Goal: Task Accomplishment & Management: Manage account settings

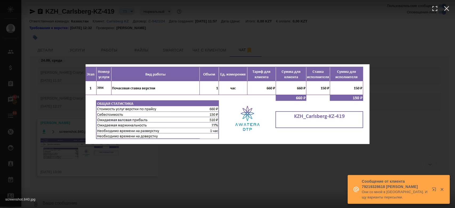
scroll to position [8, 0]
click at [447, 8] on icon "button" at bounding box center [446, 8] width 9 height 9
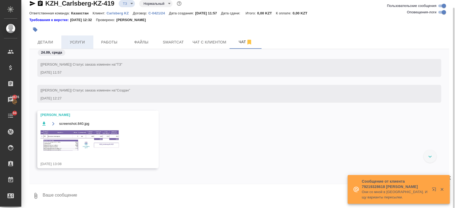
click at [87, 37] on button "Услуги" at bounding box center [77, 41] width 32 height 13
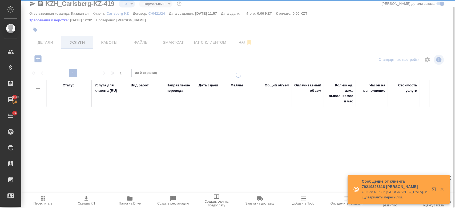
scroll to position [7, 0]
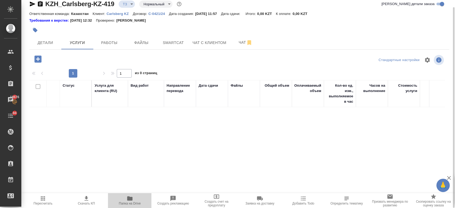
click at [131, 199] on icon "button" at bounding box center [129, 198] width 5 height 4
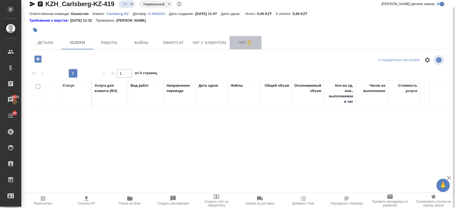
click at [238, 40] on span "Чат" at bounding box center [245, 42] width 26 height 7
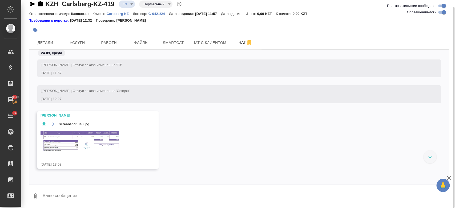
click at [113, 135] on img at bounding box center [80, 141] width 80 height 22
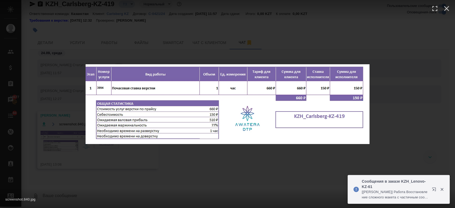
click at [251, 66] on img at bounding box center [227, 104] width 284 height 80
click at [73, 44] on div "screenshot.840.jpg 1 of 1" at bounding box center [227, 104] width 455 height 208
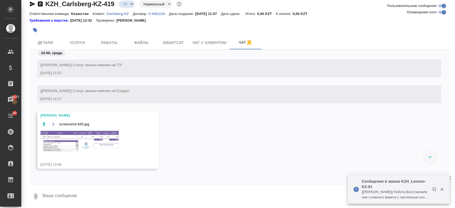
click at [73, 44] on div "screenshot.840.jpg 1 of 1" at bounding box center [227, 114] width 409 height 187
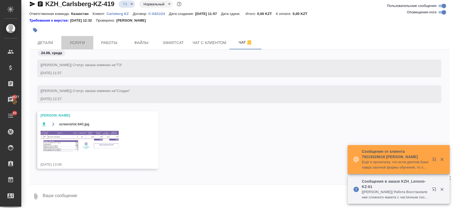
click at [73, 44] on span "Услуги" at bounding box center [77, 42] width 26 height 7
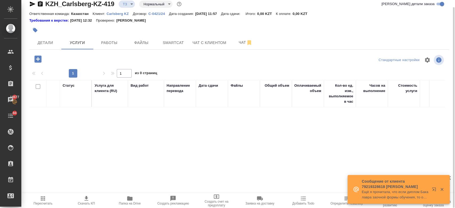
click at [40, 61] on icon "button" at bounding box center [37, 58] width 7 height 7
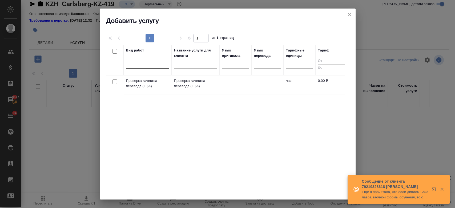
click at [147, 68] on div at bounding box center [147, 63] width 43 height 10
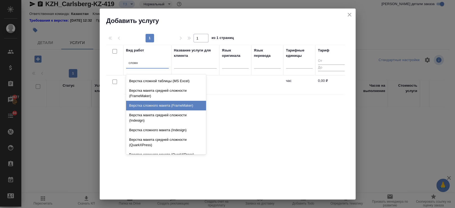
scroll to position [73, 0]
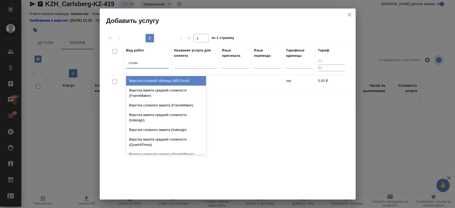
type input "сложн"
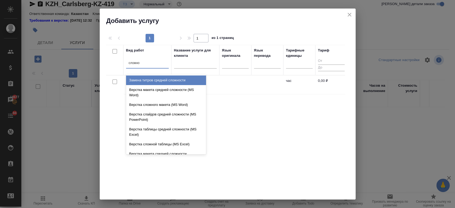
type input "сложног"
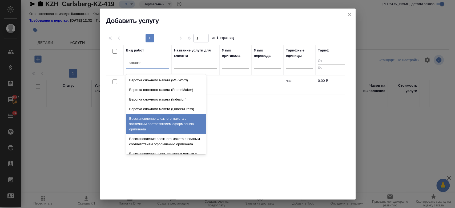
click at [169, 119] on div "Восстановление сложного макета с частичным соответствием оформлению оригинала" at bounding box center [166, 124] width 80 height 20
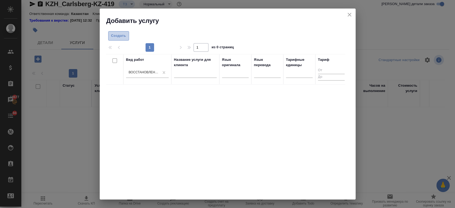
click at [121, 31] on button "Создать" at bounding box center [118, 35] width 21 height 9
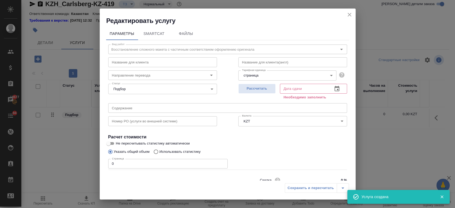
scroll to position [23, 0]
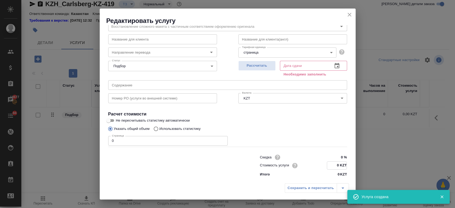
click at [336, 163] on input "0 KZT" at bounding box center [336, 165] width 19 height 8
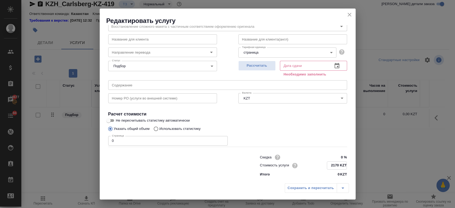
type input "2170 KZT"
click at [198, 137] on input "0" at bounding box center [167, 141] width 119 height 10
type input "1"
click at [256, 70] on button "Рассчитать" at bounding box center [256, 66] width 37 height 10
type input "[DATE] 14:59"
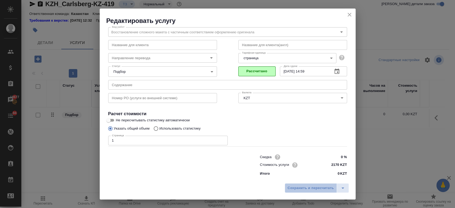
scroll to position [17, 0]
click at [301, 189] on span "Сохранить и пересчитать" at bounding box center [310, 188] width 46 height 6
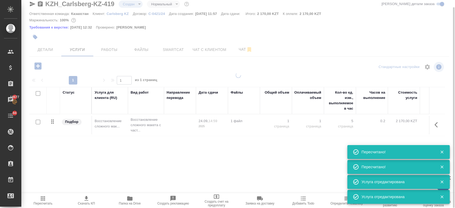
type input "new"
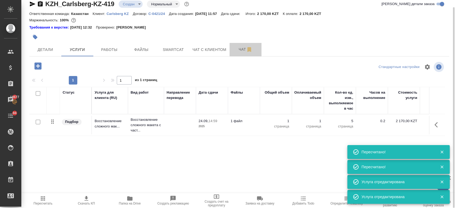
click at [237, 45] on button "Чат" at bounding box center [245, 49] width 32 height 13
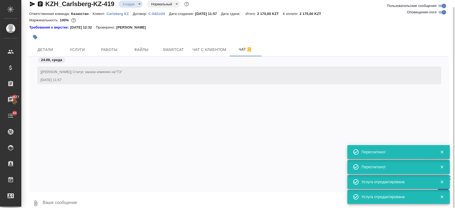
scroll to position [0, 0]
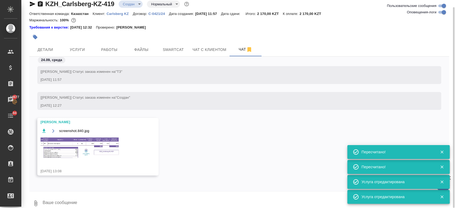
click at [119, 145] on img at bounding box center [80, 148] width 80 height 22
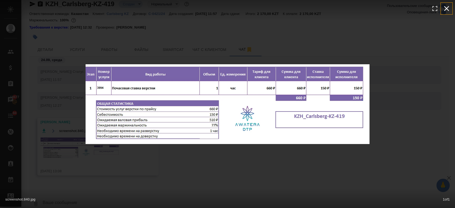
click at [447, 9] on icon "button" at bounding box center [446, 8] width 5 height 5
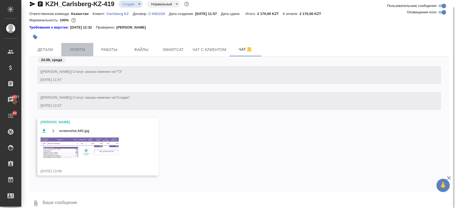
click at [78, 48] on span "Услуги" at bounding box center [77, 49] width 26 height 7
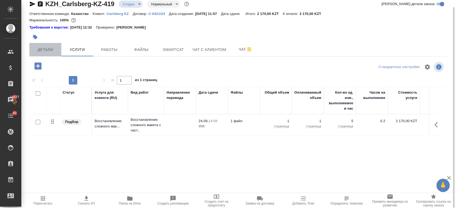
click at [47, 50] on span "Детали" at bounding box center [45, 49] width 26 height 7
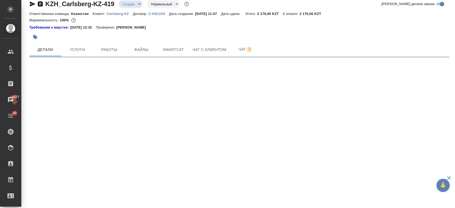
select select "RU"
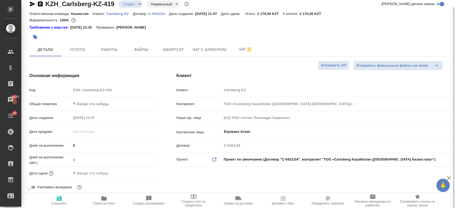
type textarea "x"
click at [101, 169] on input "text" at bounding box center [94, 173] width 47 height 8
click at [134, 170] on div at bounding box center [113, 173] width 84 height 8
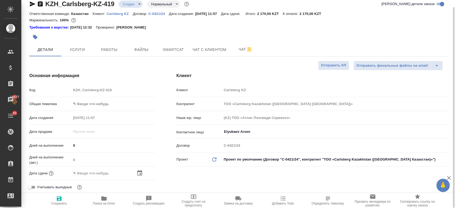
click at [138, 171] on icon "button" at bounding box center [139, 172] width 5 height 5
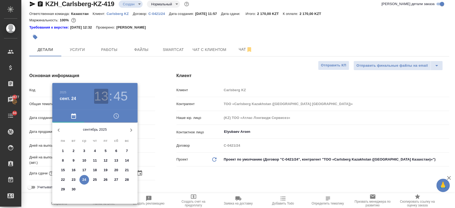
click at [103, 94] on h3 "13" at bounding box center [101, 96] width 14 height 15
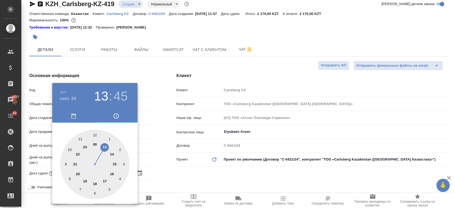
click at [112, 172] on div at bounding box center [94, 163] width 69 height 69
type input "[DATE] 16:45"
type textarea "x"
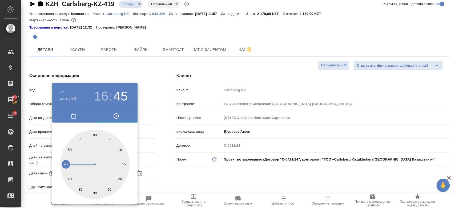
click at [95, 137] on div at bounding box center [94, 163] width 69 height 69
type input "[DATE] 16:00"
type textarea "x"
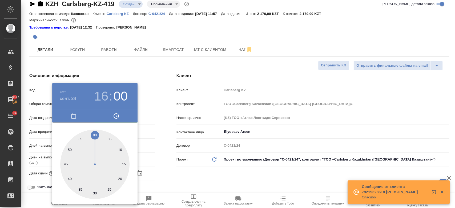
click at [199, 184] on div at bounding box center [227, 104] width 455 height 208
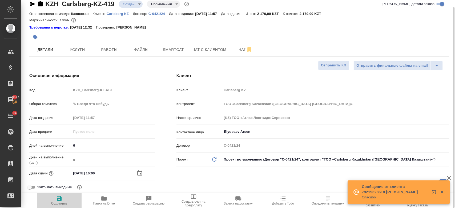
click at [56, 198] on icon "button" at bounding box center [59, 198] width 6 height 6
type textarea "x"
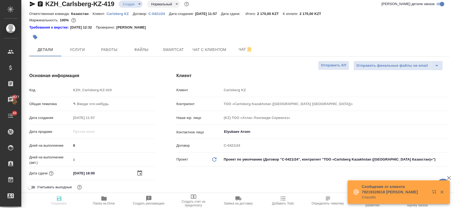
type textarea "x"
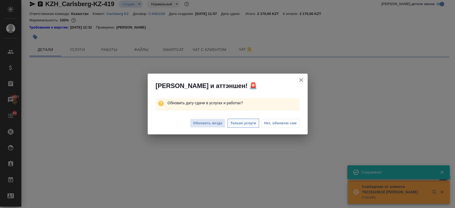
select select "RU"
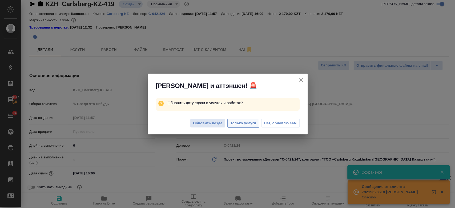
type textarea "x"
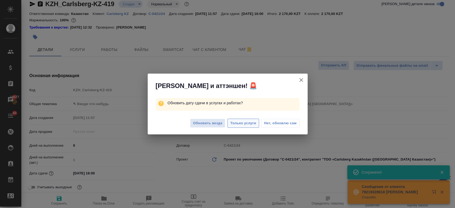
type textarea "x"
click at [238, 125] on span "Только услуги" at bounding box center [243, 123] width 26 height 6
type textarea "x"
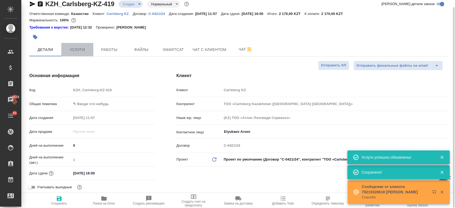
click at [77, 51] on span "Услуги" at bounding box center [77, 49] width 26 height 7
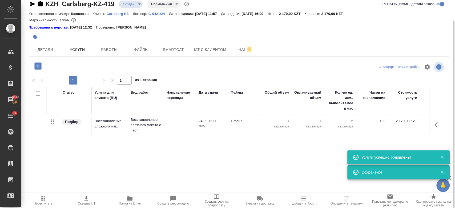
scroll to position [14, 0]
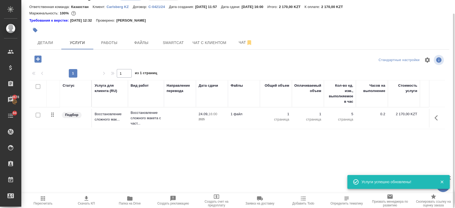
click at [85, 195] on icon "button" at bounding box center [86, 198] width 6 height 6
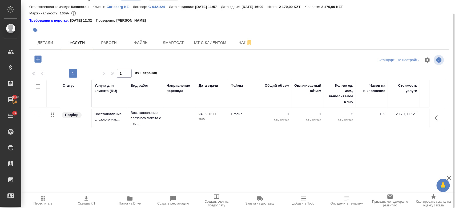
scroll to position [0, 0]
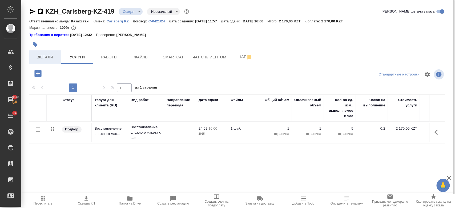
click at [37, 52] on button "Детали" at bounding box center [45, 56] width 32 height 13
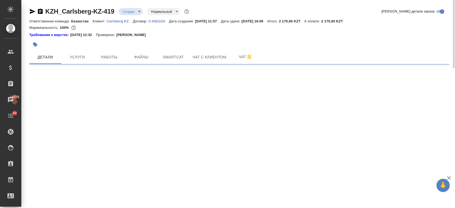
select select "RU"
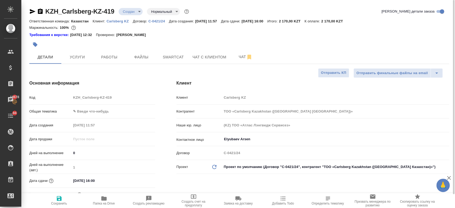
type textarea "x"
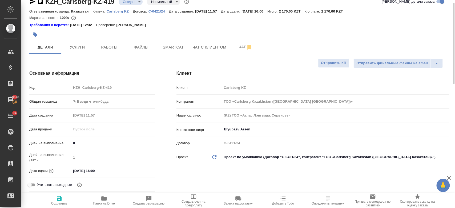
scroll to position [8, 0]
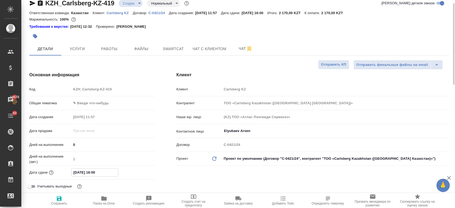
click at [98, 173] on input "[DATE] 16:00" at bounding box center [94, 172] width 47 height 8
click at [139, 173] on icon "button" at bounding box center [139, 171] width 5 height 5
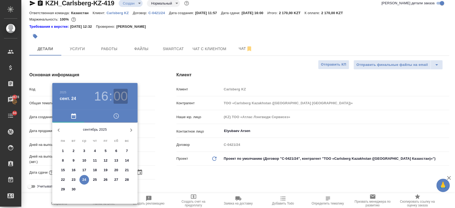
click at [119, 95] on h3 "00" at bounding box center [120, 96] width 14 height 15
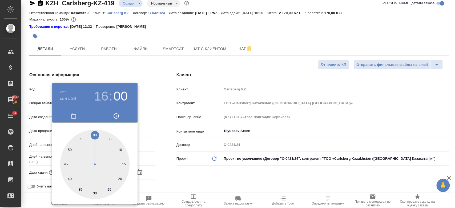
click at [92, 192] on div at bounding box center [94, 163] width 69 height 69
type input "[DATE] 16:31"
type textarea "x"
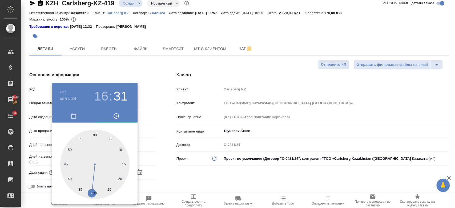
click at [182, 176] on div at bounding box center [227, 104] width 455 height 208
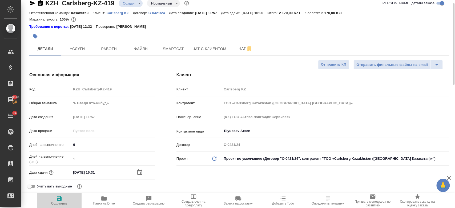
click at [58, 201] on icon "button" at bounding box center [59, 198] width 6 height 6
type textarea "x"
click at [81, 52] on body "🙏 .cls-1 fill:#fff; AWATERA Kosherbayeva Nazerke Клиенты Спецификации Заказы 18…" at bounding box center [227, 104] width 455 height 208
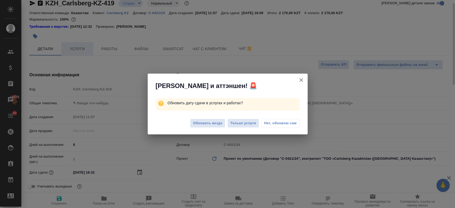
type textarea "x"
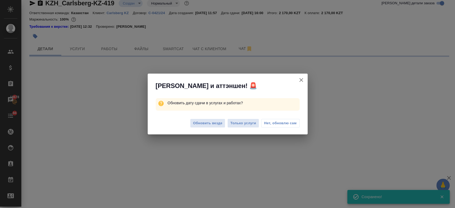
click at [189, 22] on div "[PERSON_NAME] и аттэншен! 🚨 Обновить дату сдачи в услугах и работах? Обновить в…" at bounding box center [227, 104] width 455 height 208
select select "RU"
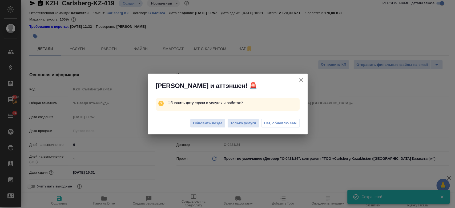
type textarea "x"
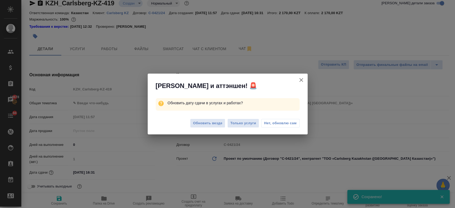
type textarea "x"
click at [301, 78] on icon "button" at bounding box center [301, 80] width 6 height 6
type textarea "x"
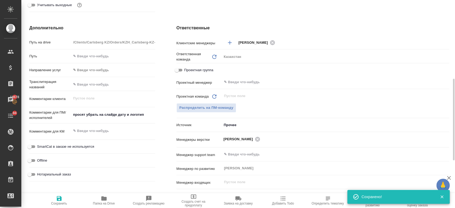
scroll to position [193, 0]
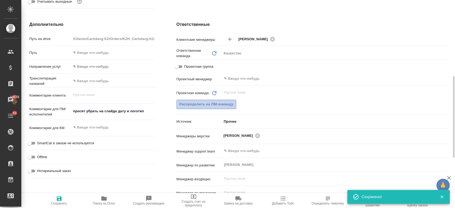
click at [217, 100] on button "Распределить на ПМ-команду" at bounding box center [206, 104] width 60 height 9
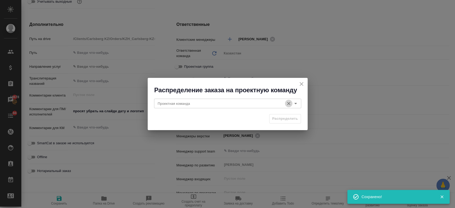
click at [291, 101] on button "Очистить" at bounding box center [288, 103] width 7 height 7
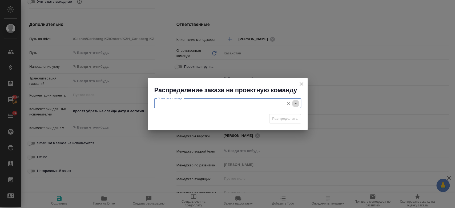
click at [295, 103] on icon "Open" at bounding box center [295, 103] width 6 height 6
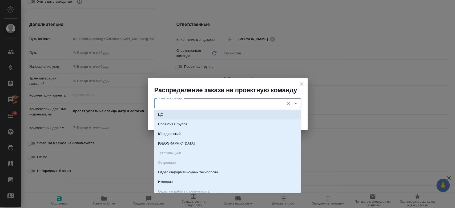
scroll to position [33, 0]
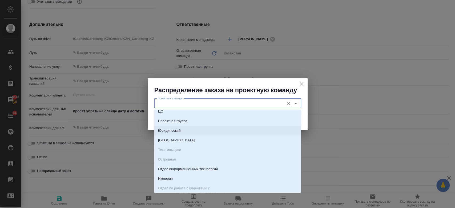
click at [209, 129] on li "Юридический" at bounding box center [227, 131] width 147 height 10
type input "Юридический"
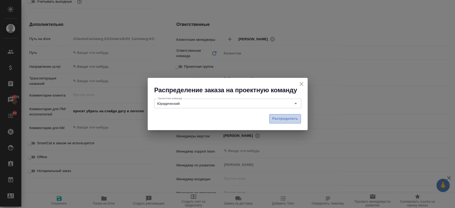
click at [285, 121] on span "Распределить" at bounding box center [285, 119] width 26 height 6
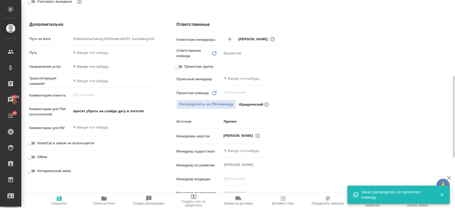
type textarea "x"
click at [66, 198] on span "Сохранить" at bounding box center [59, 200] width 38 height 10
type textarea "x"
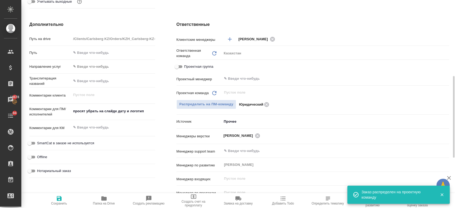
type textarea "x"
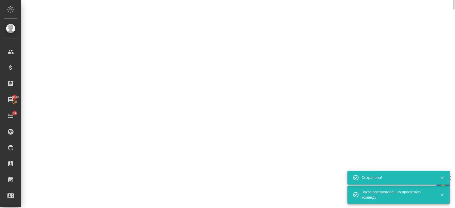
scroll to position [19, 0]
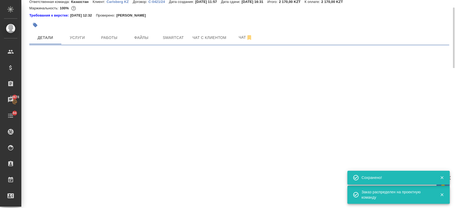
select select "RU"
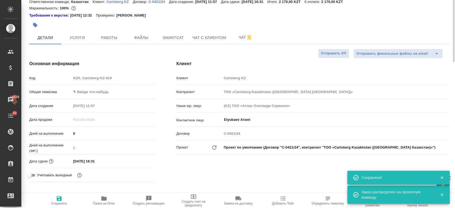
scroll to position [0, 0]
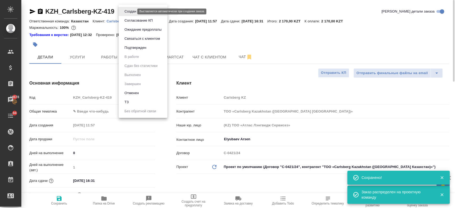
type textarea "x"
click at [128, 10] on body "🙏 .cls-1 fill:#fff; AWATERA Kosherbayeva Nazerke Клиенты Спецификации Заказы 18…" at bounding box center [227, 104] width 455 height 208
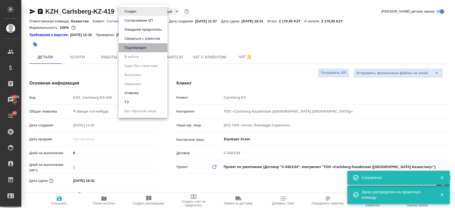
click at [133, 50] on li "Подтвержден" at bounding box center [143, 47] width 49 height 9
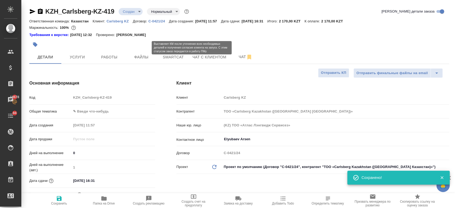
click at [133, 33] on button "Подтвержден" at bounding box center [131, 31] width 19 height 3
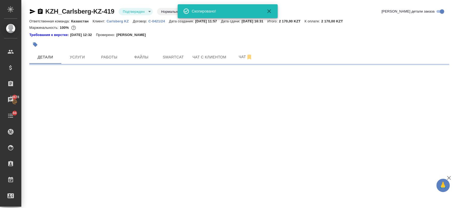
click at [32, 13] on icon "button" at bounding box center [32, 11] width 6 height 6
select select "RU"
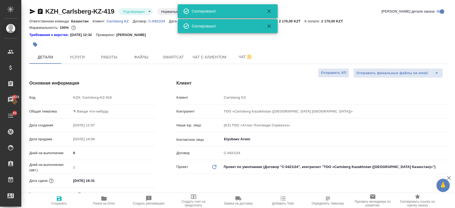
type textarea "x"
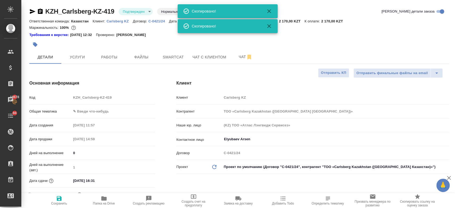
type textarea "x"
click at [186, 42] on div at bounding box center [169, 45] width 280 height 12
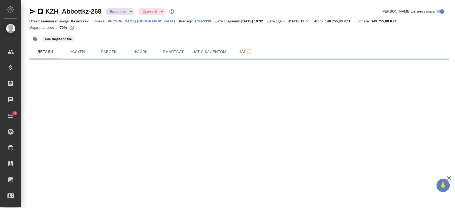
select select "RU"
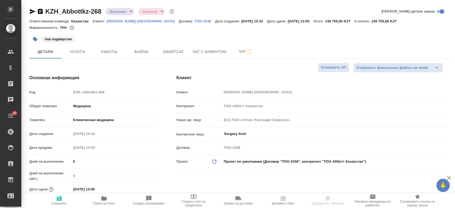
type textarea "x"
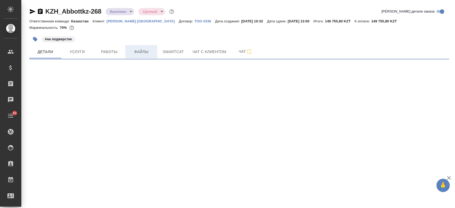
select select "RU"
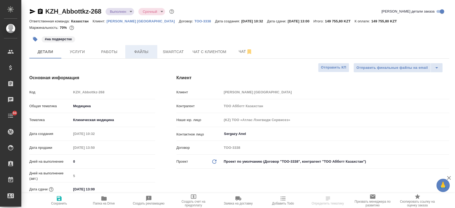
type textarea "x"
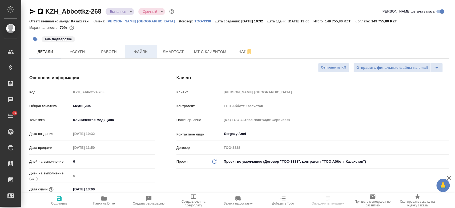
type textarea "x"
click at [235, 52] on span "Чат" at bounding box center [245, 51] width 26 height 7
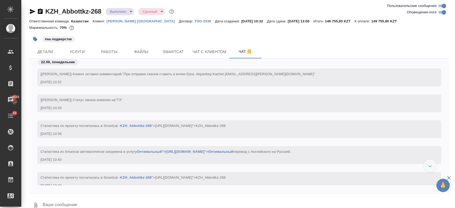
scroll to position [2009, 0]
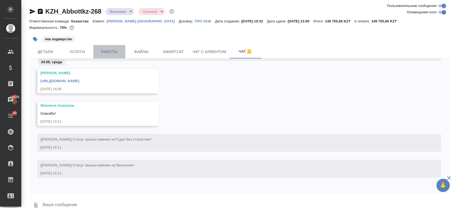
click at [109, 49] on span "Работы" at bounding box center [109, 51] width 26 height 7
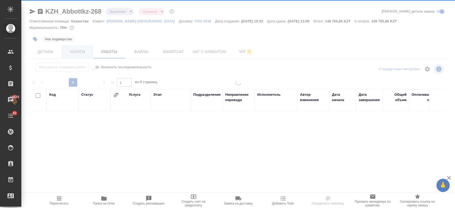
click at [71, 54] on div at bounding box center [237, 104] width 433 height 208
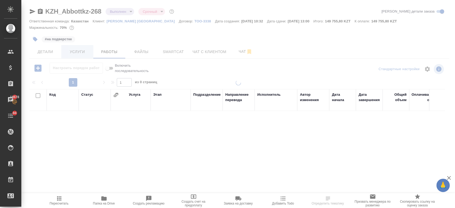
click at [71, 54] on span "Услуги" at bounding box center [77, 51] width 26 height 7
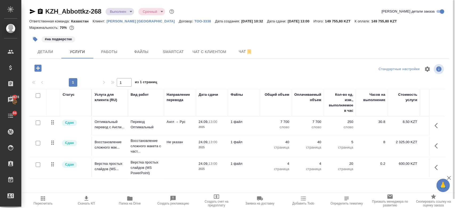
click at [126, 36] on div "#на подверстке" at bounding box center [169, 39] width 280 height 12
click at [86, 201] on icon "button" at bounding box center [86, 198] width 6 height 6
